Goal: Task Accomplishment & Management: Use online tool/utility

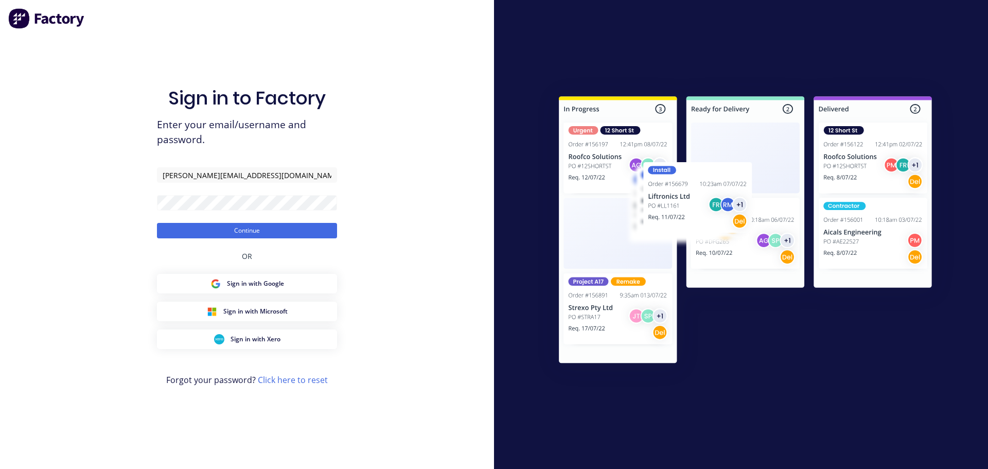
click at [243, 232] on button "Continue" at bounding box center [247, 230] width 180 height 15
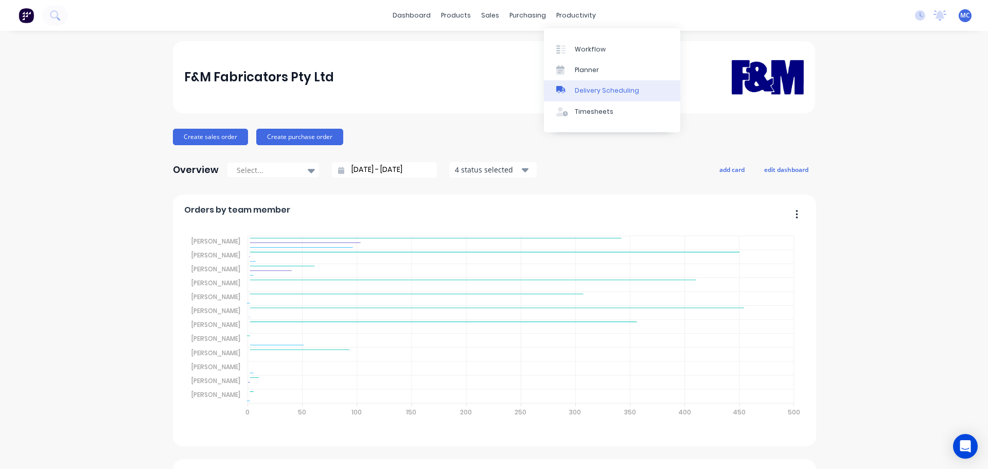
click at [595, 86] on div "Delivery Scheduling" at bounding box center [607, 90] width 64 height 9
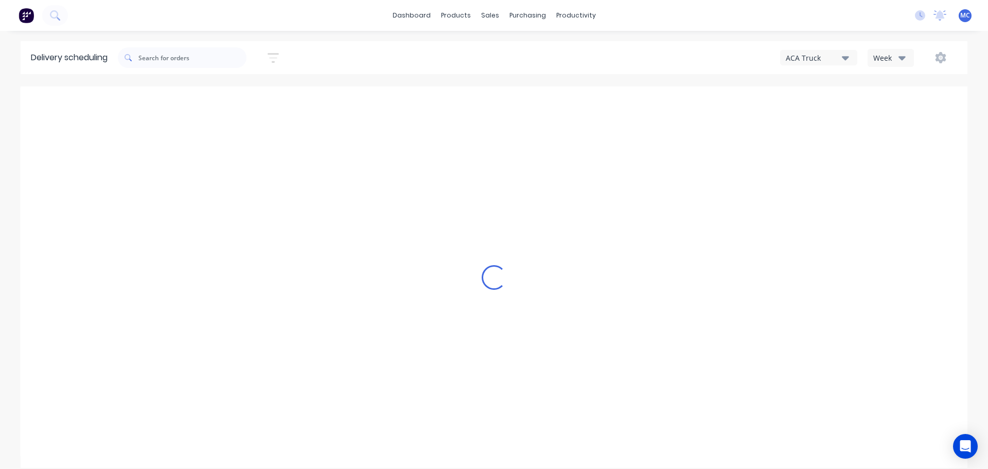
click at [279, 56] on icon "button" at bounding box center [272, 57] width 11 height 13
click at [233, 95] on input at bounding box center [226, 96] width 96 height 15
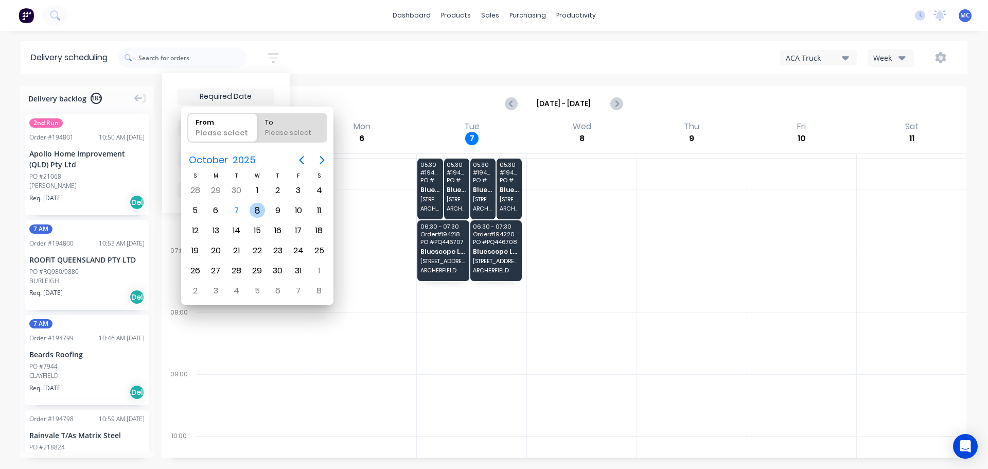
click at [256, 210] on div "8" at bounding box center [256, 210] width 15 height 15
type input "[DATE]"
radio input "false"
radio input "true"
click at [256, 210] on div "8" at bounding box center [256, 210] width 15 height 15
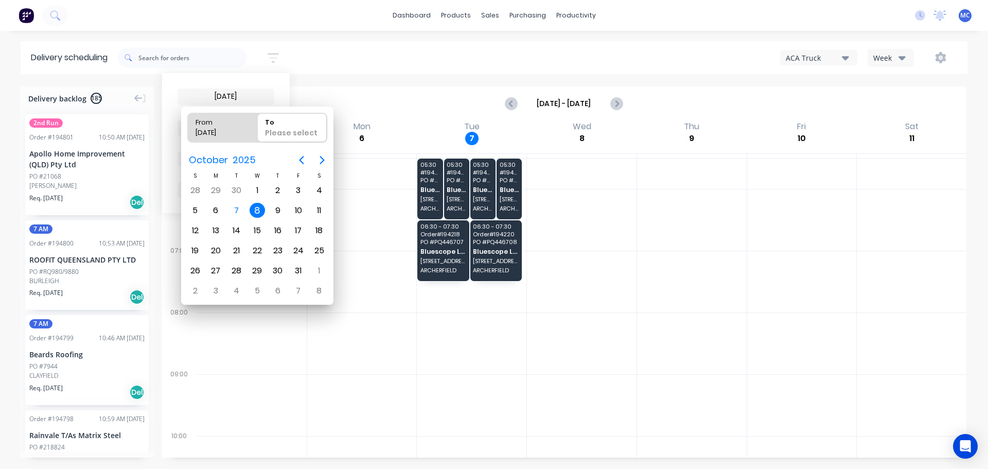
type input "[DATE] - [DATE]"
